Goal: Task Accomplishment & Management: Use online tool/utility

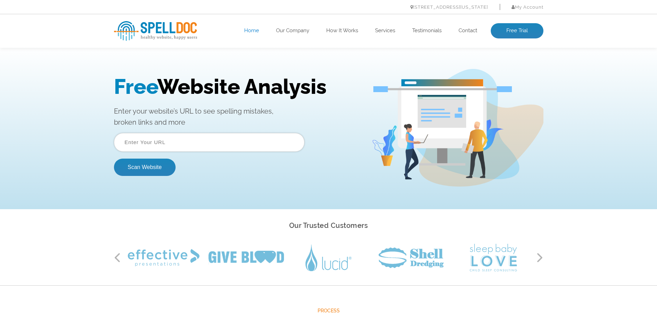
click at [171, 143] on input "text" at bounding box center [209, 142] width 191 height 19
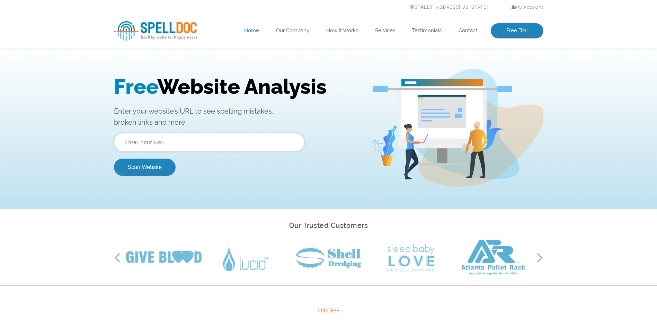
type input "[DOMAIN_NAME]"
click at [138, 166] on button "Scan Website" at bounding box center [145, 167] width 62 height 17
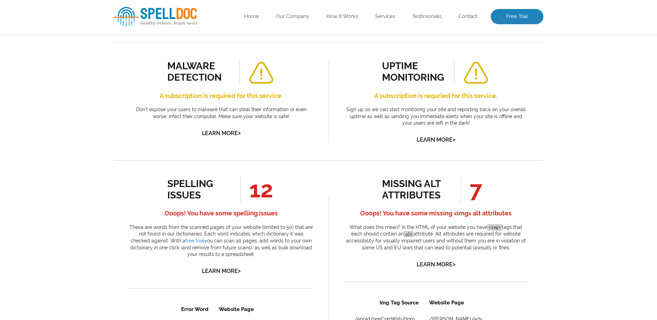
scroll to position [323, 0]
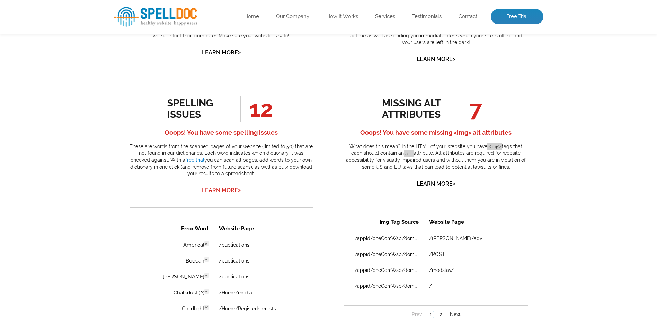
click at [223, 192] on link "Learn More >" at bounding box center [221, 190] width 39 height 7
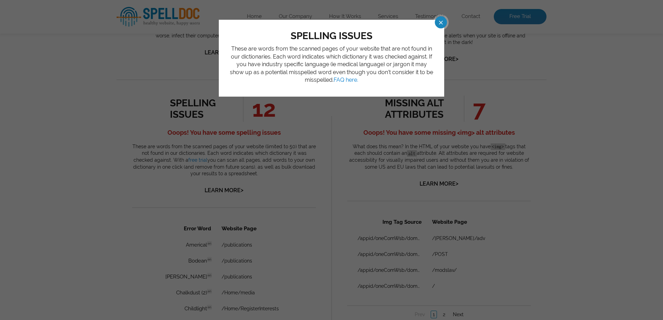
click at [436, 23] on span at bounding box center [434, 22] width 12 height 12
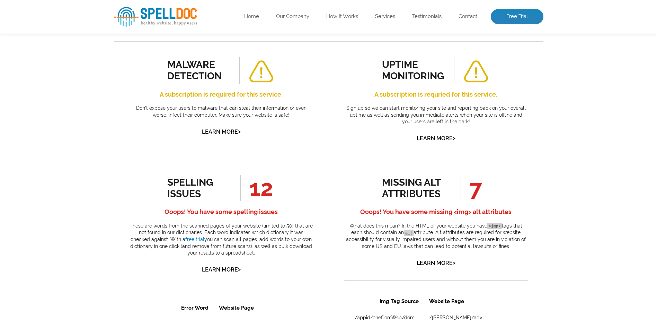
scroll to position [325, 0]
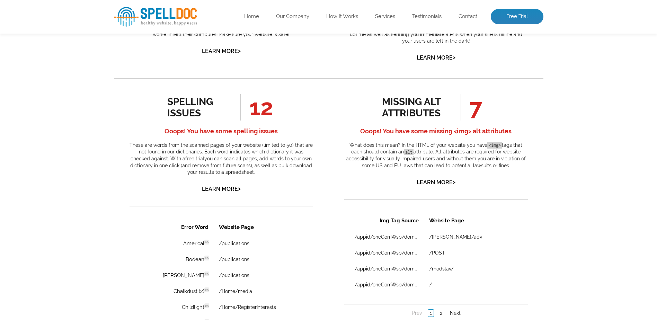
click at [185, 160] on link "free trial" at bounding box center [194, 159] width 19 height 6
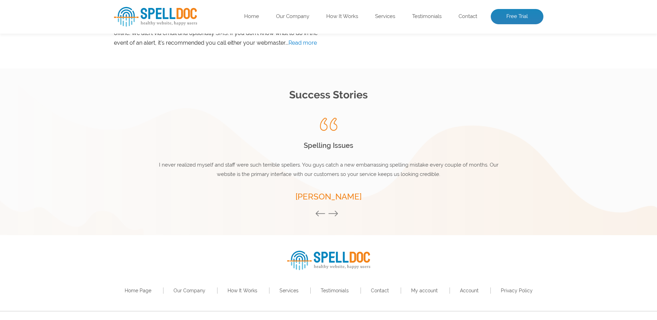
scroll to position [938, 0]
